Goal: Check status: Check status

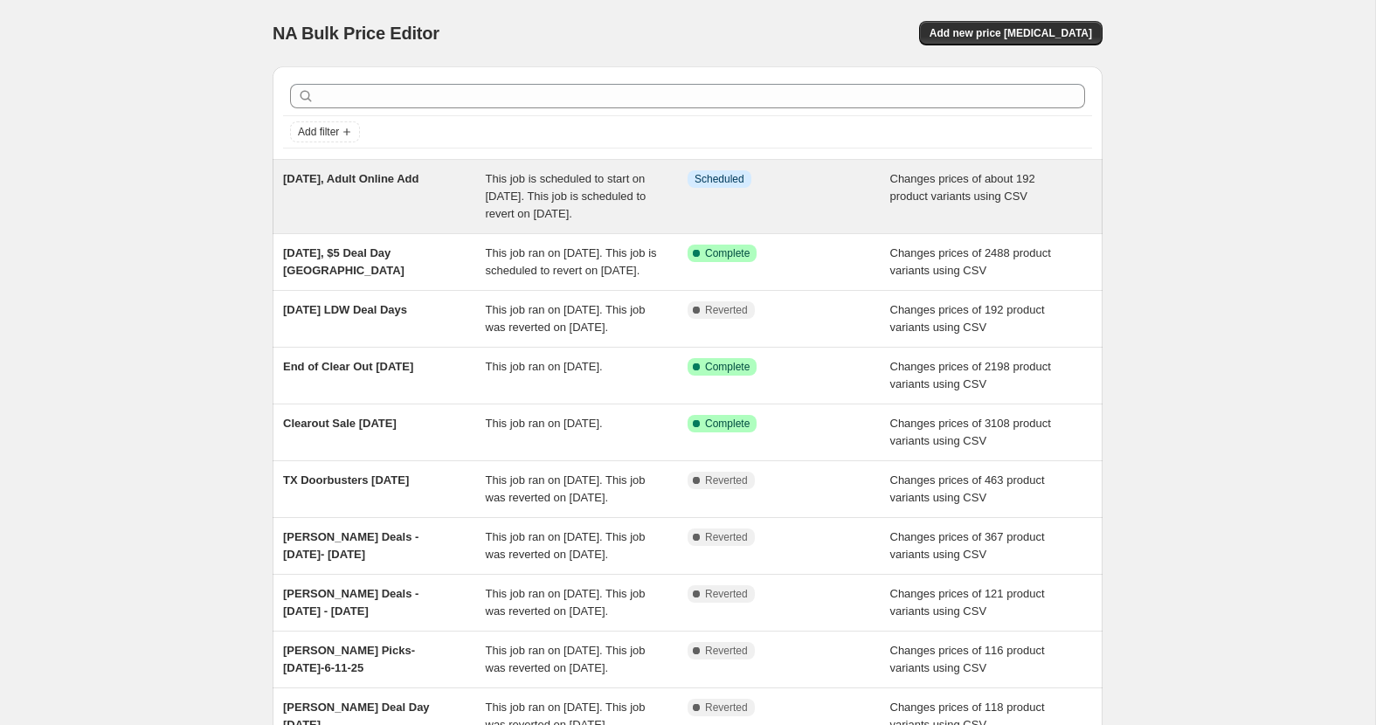
click at [548, 204] on div "This job is scheduled to start on October 3, 2025. This job is scheduled to rev…" at bounding box center [587, 196] width 203 height 52
